Goal: Navigation & Orientation: Find specific page/section

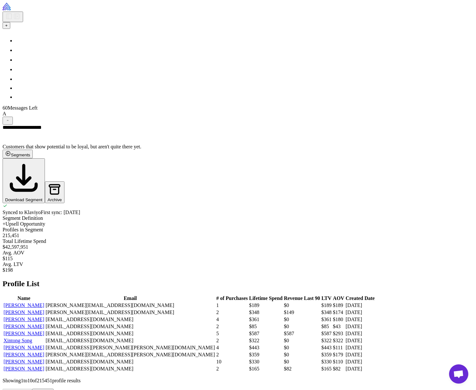
click at [16, 71] on icon at bounding box center [19, 66] width 6 height 7
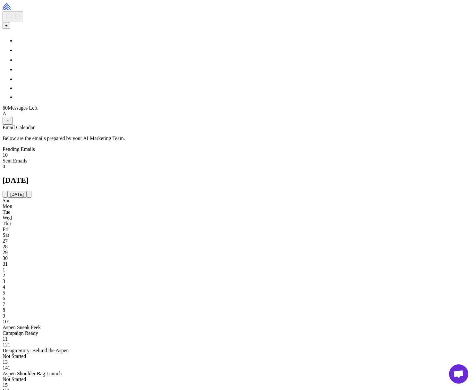
click at [15, 82] on link at bounding box center [246, 77] width 463 height 10
